Goal: Transaction & Acquisition: Purchase product/service

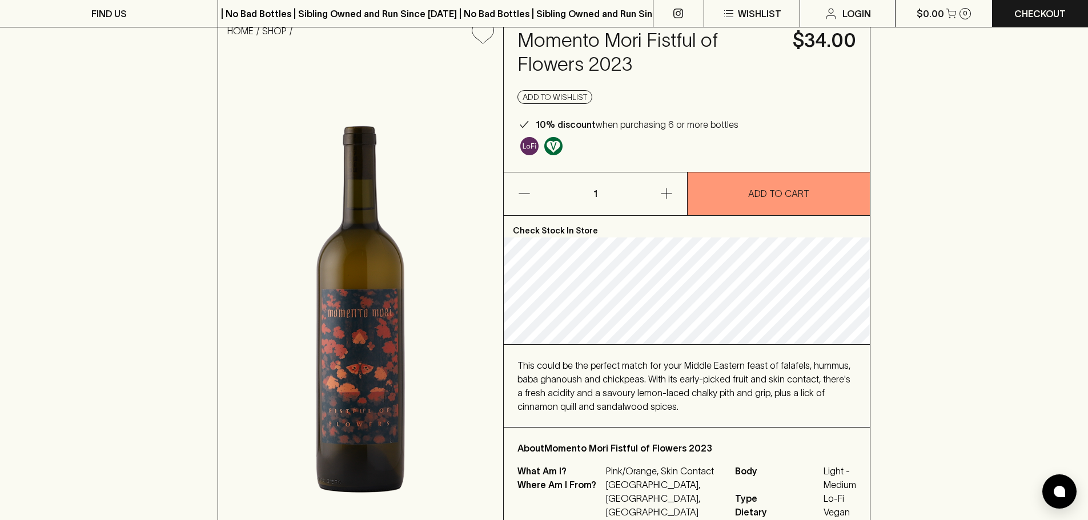
scroll to position [57, 0]
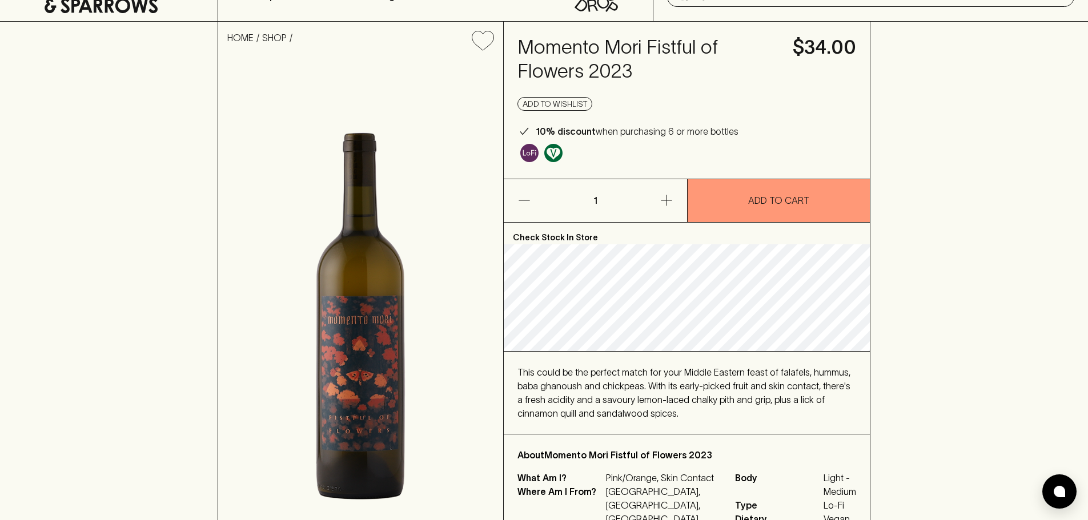
click at [769, 360] on div "This could be the perfect match for your Middle Eastern feast of falafels, humm…" at bounding box center [687, 393] width 366 height 82
click at [861, 386] on div "This could be the perfect match for your Middle Eastern feast of falafels, humm…" at bounding box center [687, 393] width 366 height 82
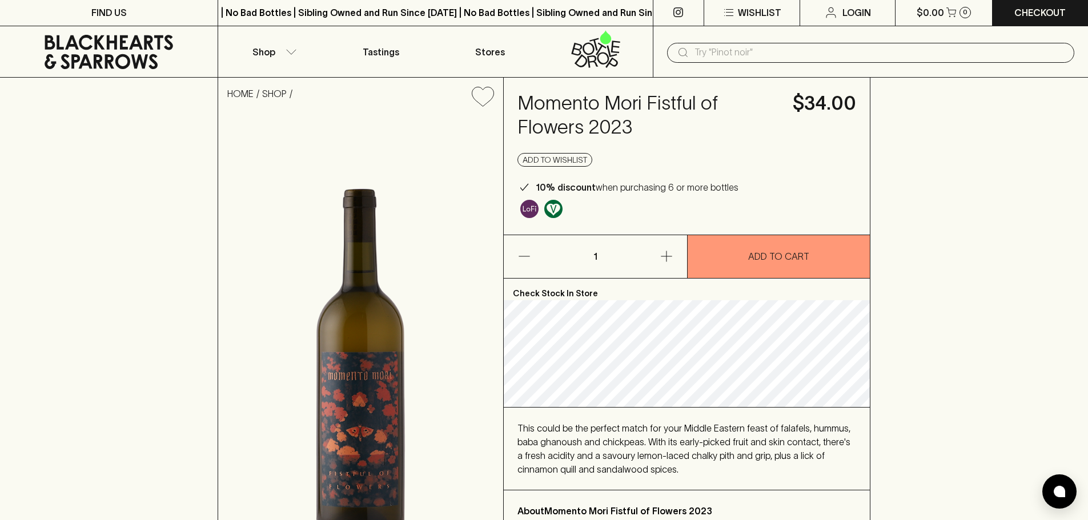
scroll to position [0, 0]
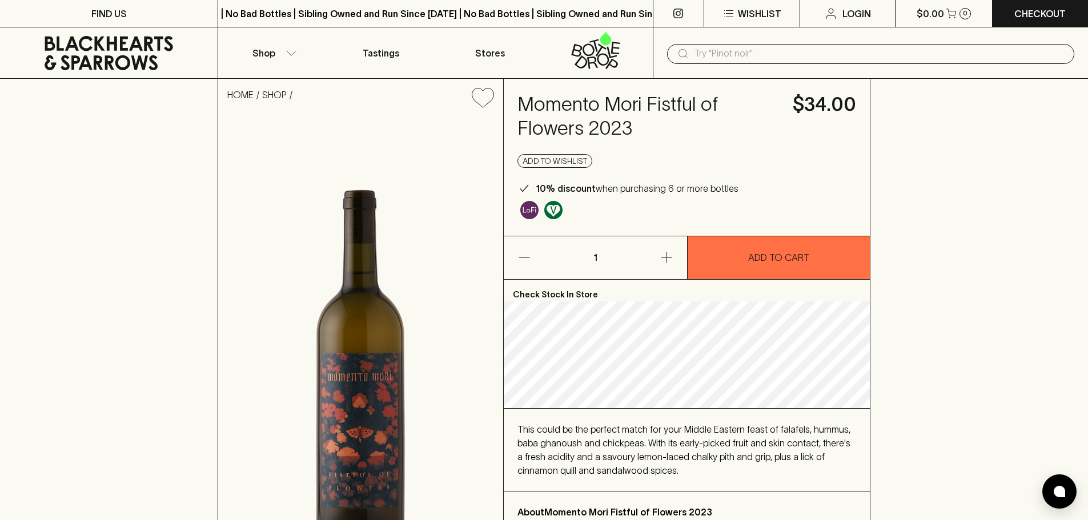
click at [792, 259] on p "ADD TO CART" at bounding box center [778, 258] width 61 height 14
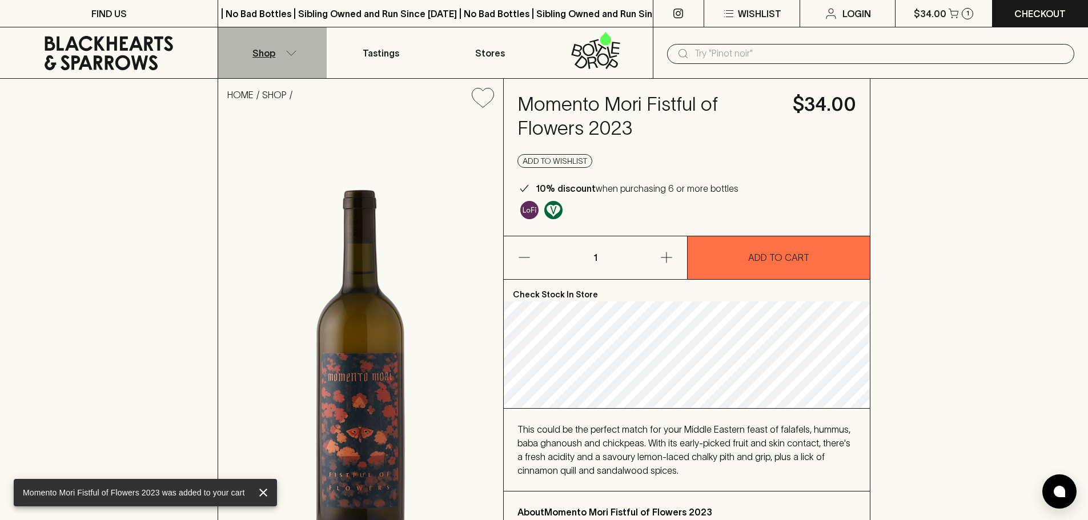
click at [290, 52] on icon "button" at bounding box center [291, 53] width 11 height 6
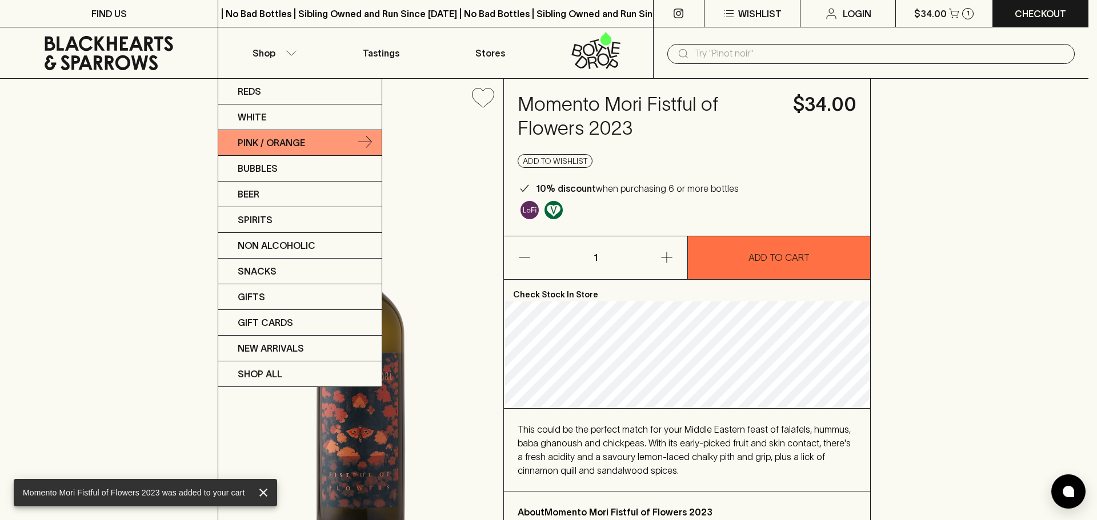
click at [272, 139] on p "Pink / Orange" at bounding box center [271, 143] width 67 height 14
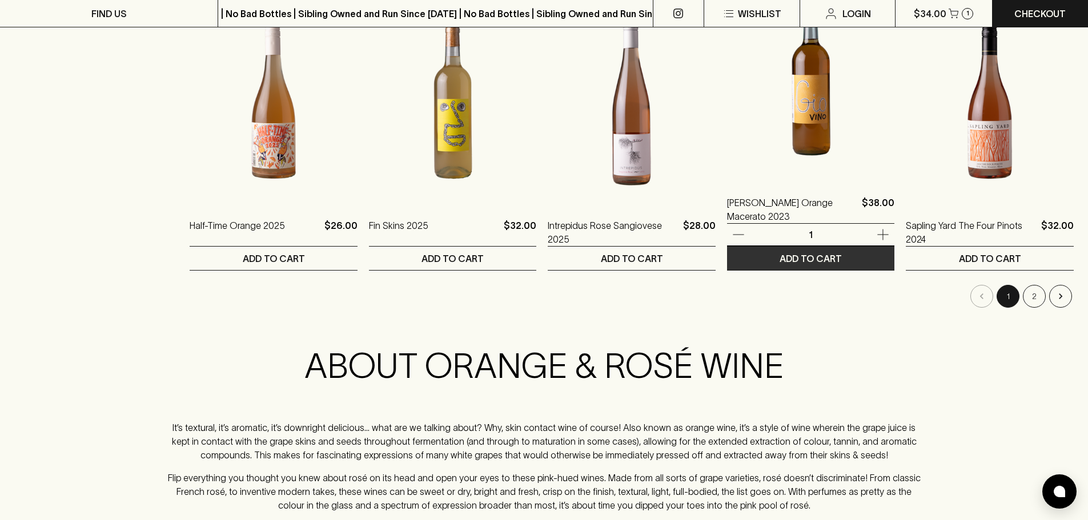
scroll to position [1142, 0]
